Goal: Complete application form

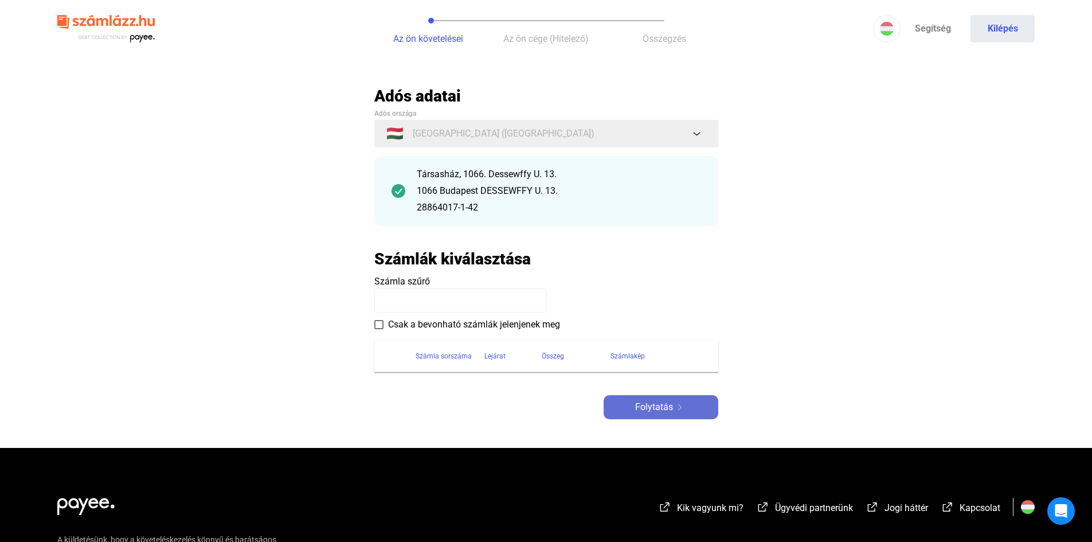
click at [656, 407] on span "Folytatás" at bounding box center [654, 407] width 38 height 14
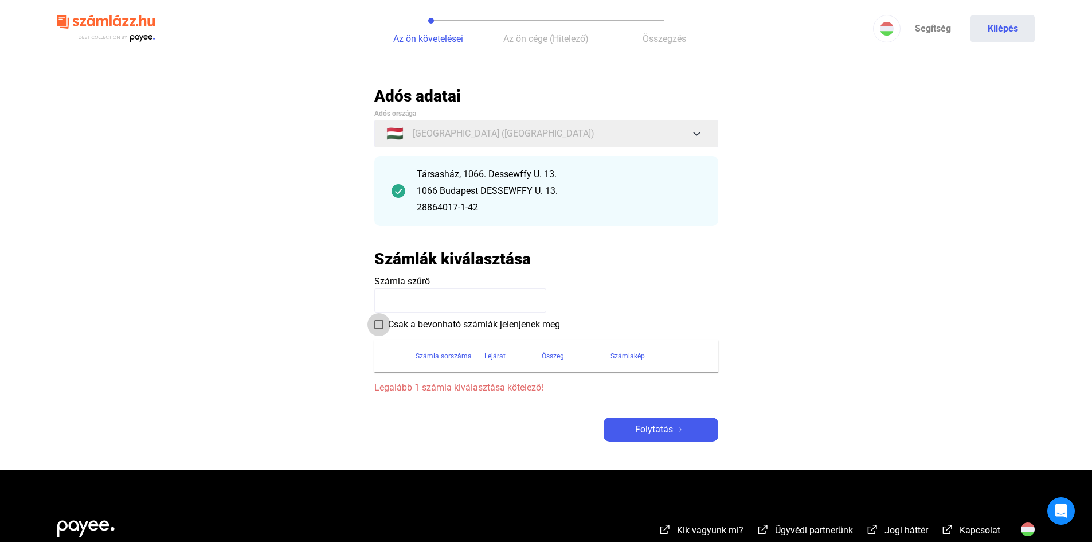
click at [379, 325] on span at bounding box center [378, 324] width 9 height 9
click at [658, 424] on span "Folytatás" at bounding box center [654, 430] width 38 height 14
click at [457, 200] on div "Társasház, 1066. Dessewffy U. 13. 1066 Budapest DESSEWFFY U. 13. 28864017-1-42" at bounding box center [559, 190] width 284 height 47
click at [418, 296] on input at bounding box center [460, 300] width 172 height 24
click at [643, 431] on span "Folytatás" at bounding box center [654, 430] width 38 height 14
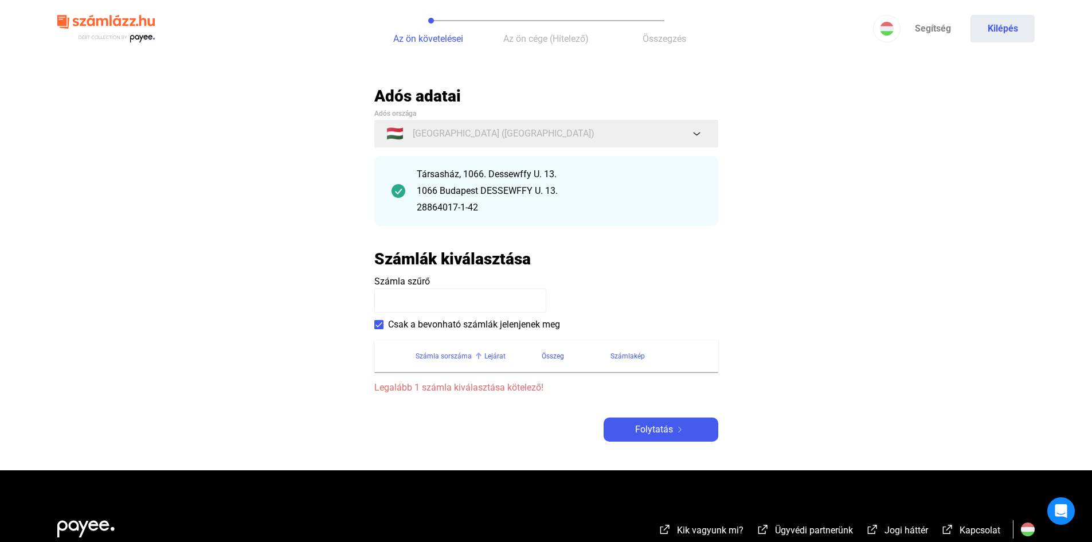
click at [442, 359] on div "Számla sorszáma" at bounding box center [444, 356] width 56 height 14
click at [428, 302] on input at bounding box center [460, 300] width 172 height 24
click at [376, 326] on span at bounding box center [378, 324] width 9 height 9
click at [398, 299] on input at bounding box center [460, 300] width 172 height 24
click at [454, 359] on div "Számla sorszáma" at bounding box center [444, 356] width 56 height 14
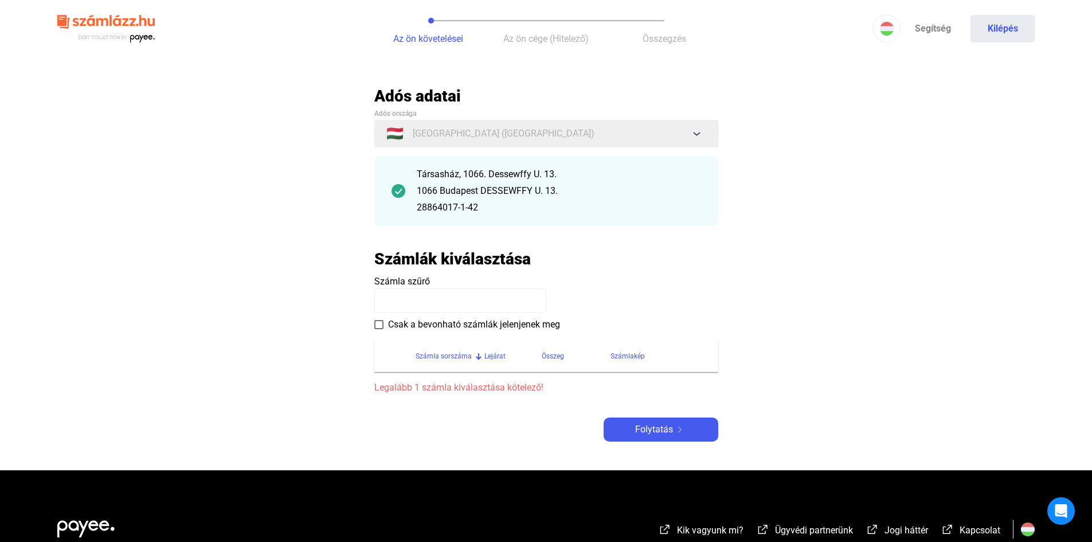
click at [453, 359] on div "Számla sorszáma" at bounding box center [444, 356] width 56 height 14
click at [493, 356] on div "Lejárat" at bounding box center [494, 356] width 21 height 14
click at [559, 354] on div "Összeg" at bounding box center [553, 356] width 22 height 14
click at [620, 357] on div "Számlakép" at bounding box center [628, 356] width 34 height 14
click at [458, 299] on input at bounding box center [460, 300] width 172 height 24
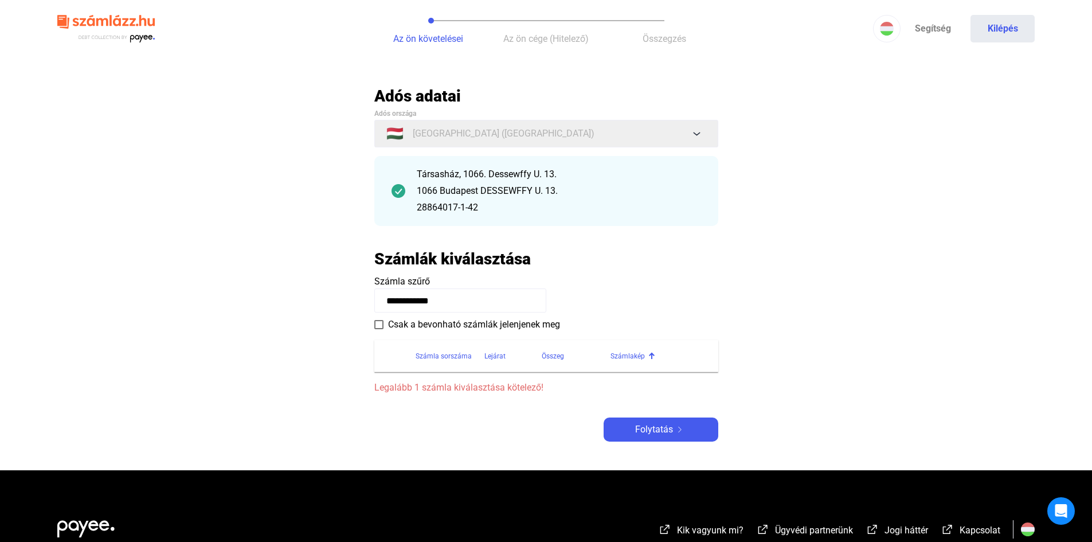
type input "**********"
click at [380, 326] on span at bounding box center [378, 324] width 9 height 9
click at [642, 436] on span "Folytatás" at bounding box center [654, 430] width 38 height 14
click at [475, 353] on div at bounding box center [478, 353] width 7 height 1
click at [467, 389] on span "Legalább 1 számla kiválasztása kötelező!" at bounding box center [546, 388] width 344 height 14
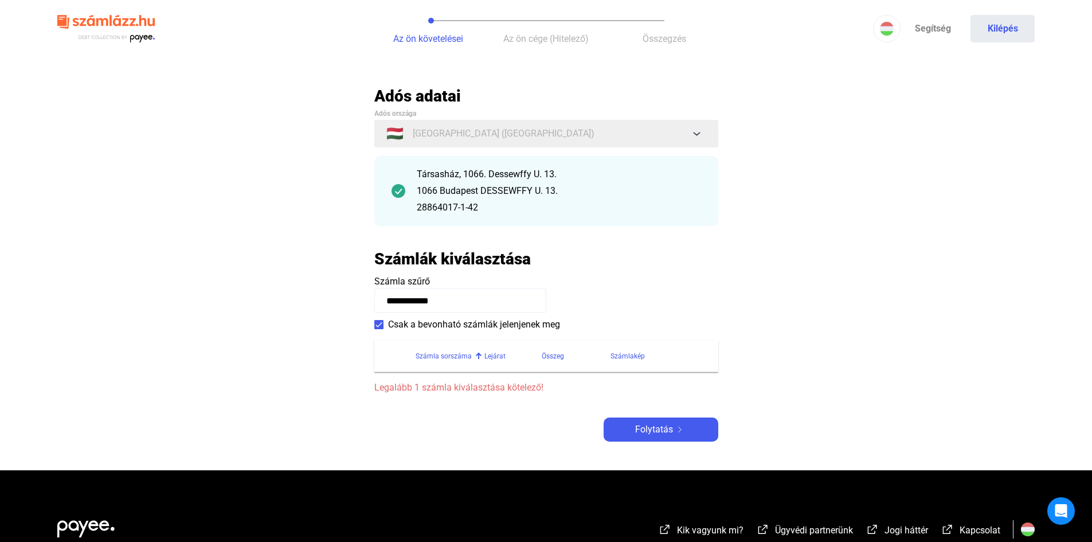
drag, startPoint x: 478, startPoint y: 346, endPoint x: 518, endPoint y: 346, distance: 40.7
click at [479, 346] on th "Számla sorszáma" at bounding box center [450, 356] width 69 height 32
click at [557, 348] on th "Összeg" at bounding box center [576, 356] width 69 height 32
